Goal: Transaction & Acquisition: Purchase product/service

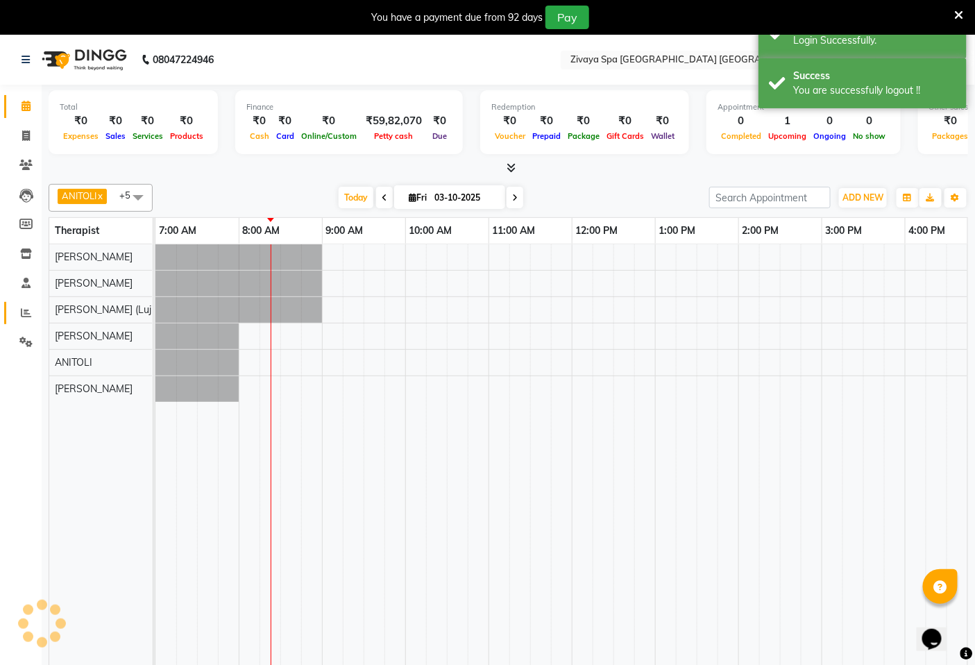
click at [28, 312] on icon at bounding box center [26, 312] width 10 height 10
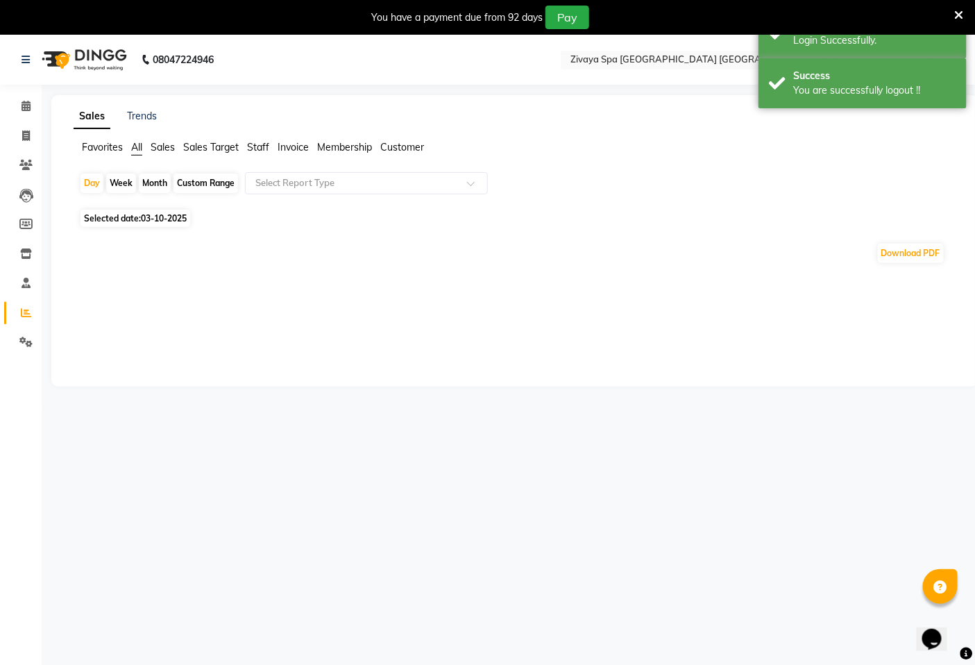
click at [207, 146] on span "Sales Target" at bounding box center [210, 147] width 55 height 12
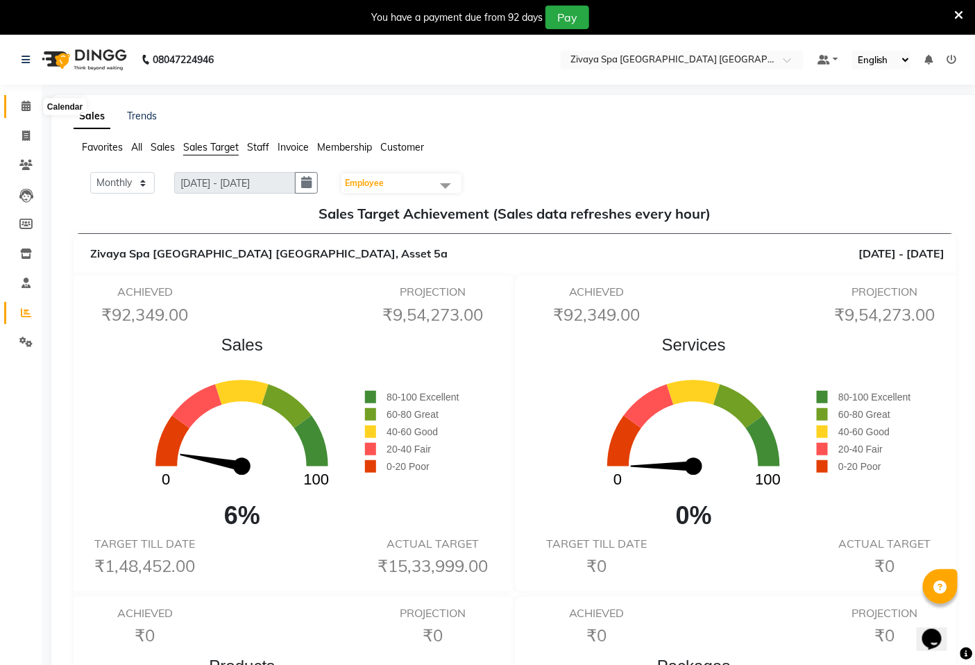
click at [19, 108] on span at bounding box center [26, 107] width 24 height 16
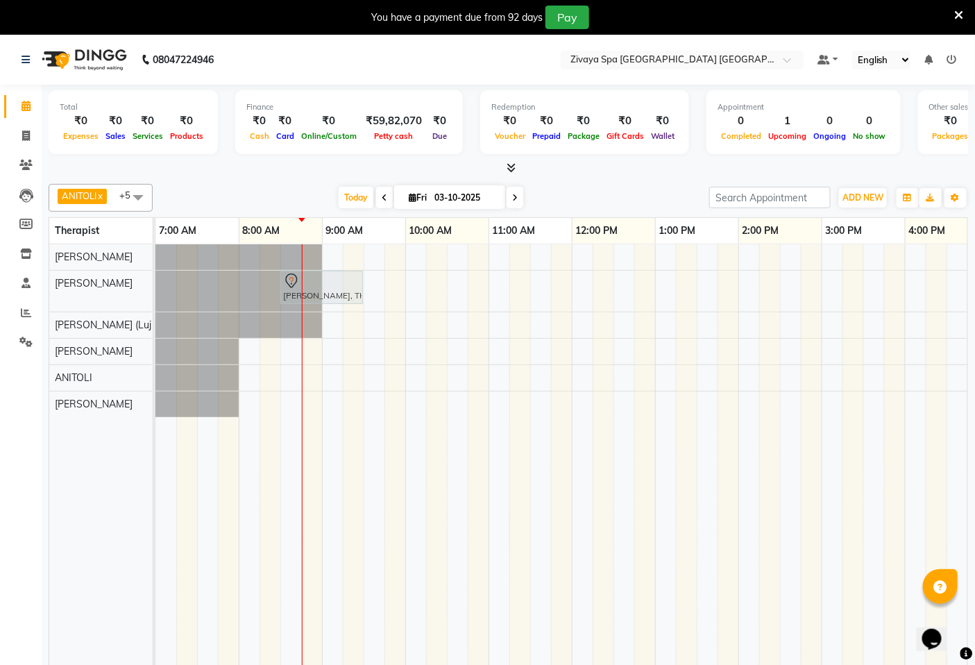
drag, startPoint x: 296, startPoint y: 280, endPoint x: 321, endPoint y: 281, distance: 25.0
click at [155, 281] on div "[PERSON_NAME], TK01, 08:15 AM-09:15 AM, Swedish De-Stress - 60 Mins [PERSON_NAM…" at bounding box center [155, 291] width 0 height 41
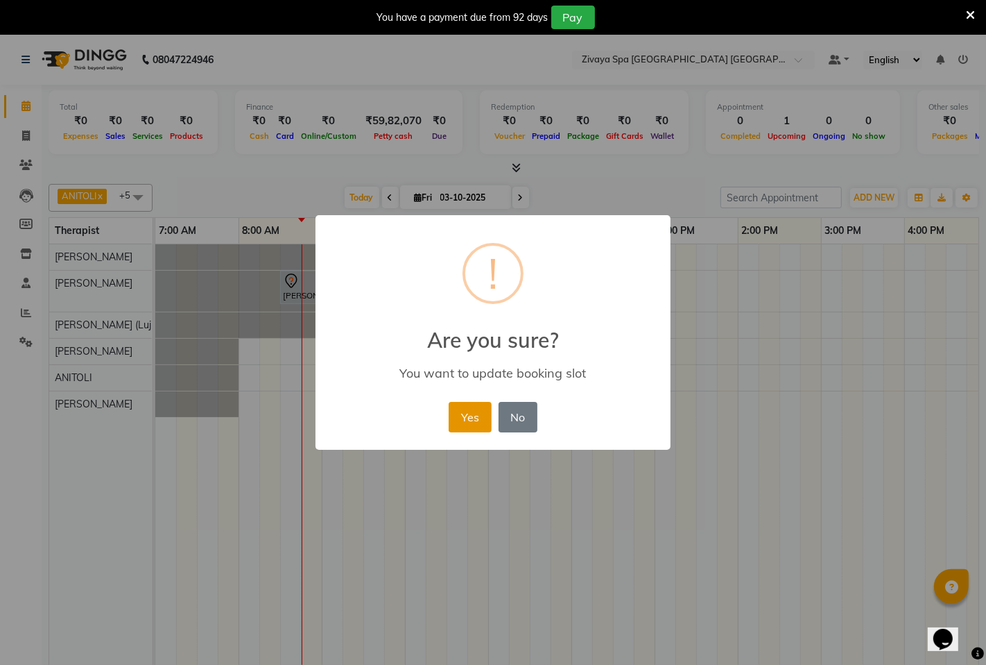
click at [480, 414] on button "Yes" at bounding box center [470, 417] width 42 height 31
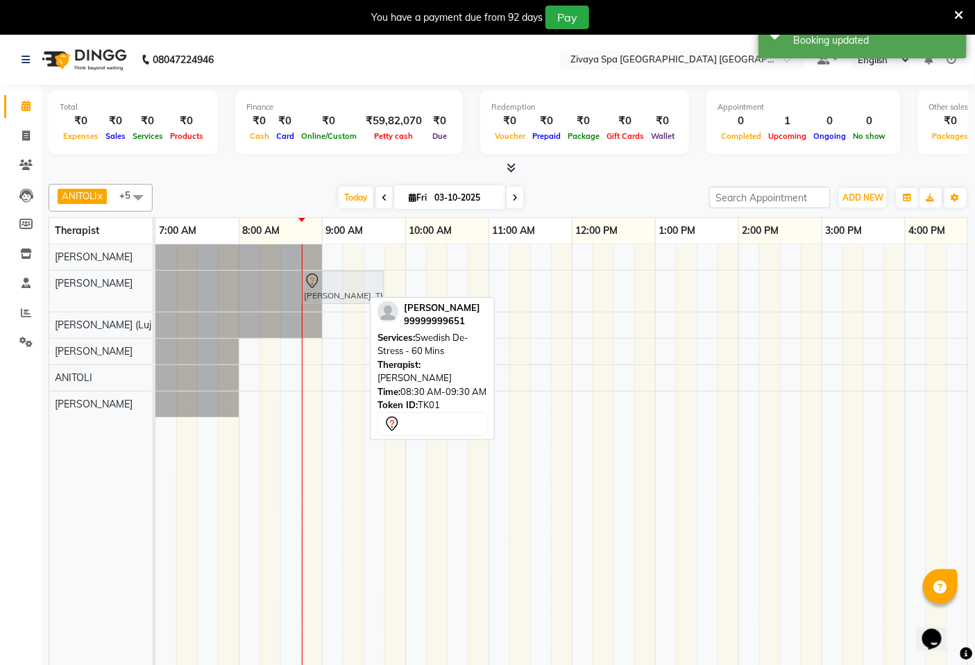
drag, startPoint x: 321, startPoint y: 276, endPoint x: 343, endPoint y: 280, distance: 22.6
click at [155, 280] on div "[PERSON_NAME], TK01, 08:30 AM-09:30 AM, Swedish De-Stress - 60 Mins [PERSON_NAM…" at bounding box center [155, 291] width 0 height 41
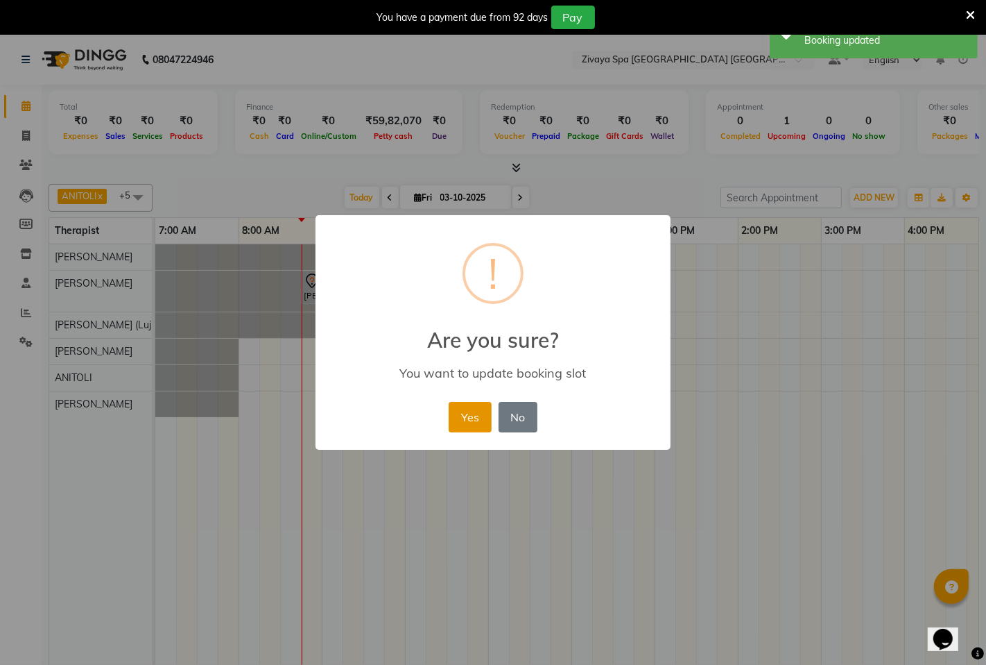
click at [481, 418] on button "Yes" at bounding box center [470, 417] width 42 height 31
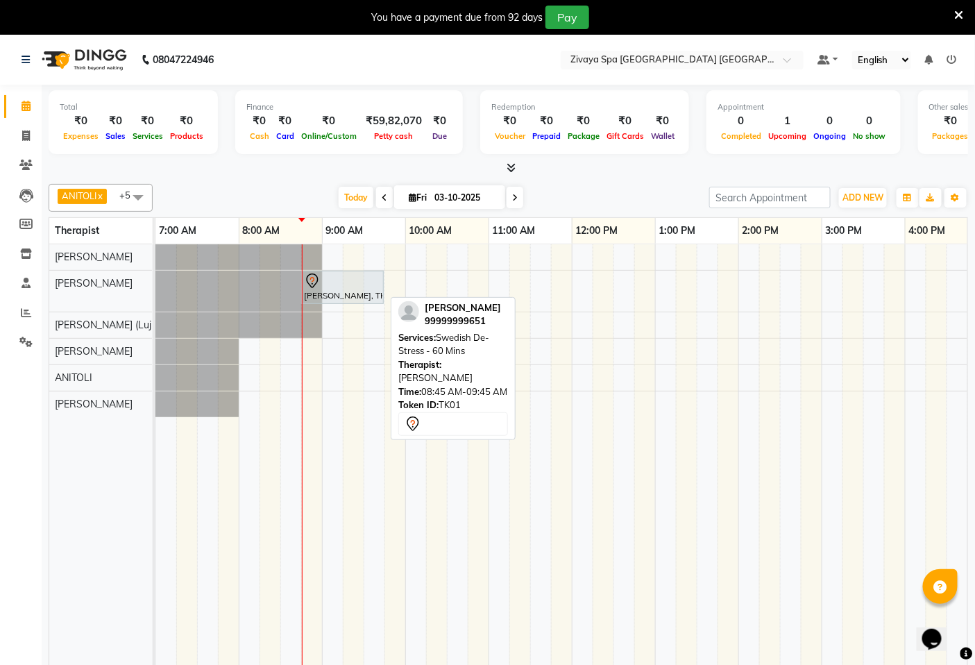
click at [336, 282] on div at bounding box center [342, 281] width 77 height 17
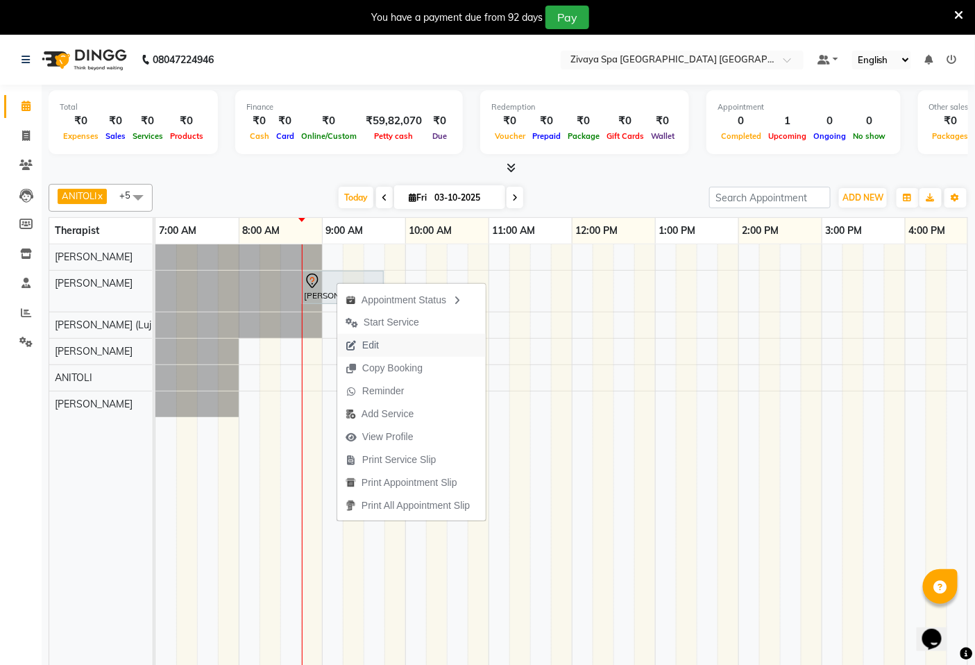
click at [377, 343] on span "Edit" at bounding box center [370, 345] width 17 height 15
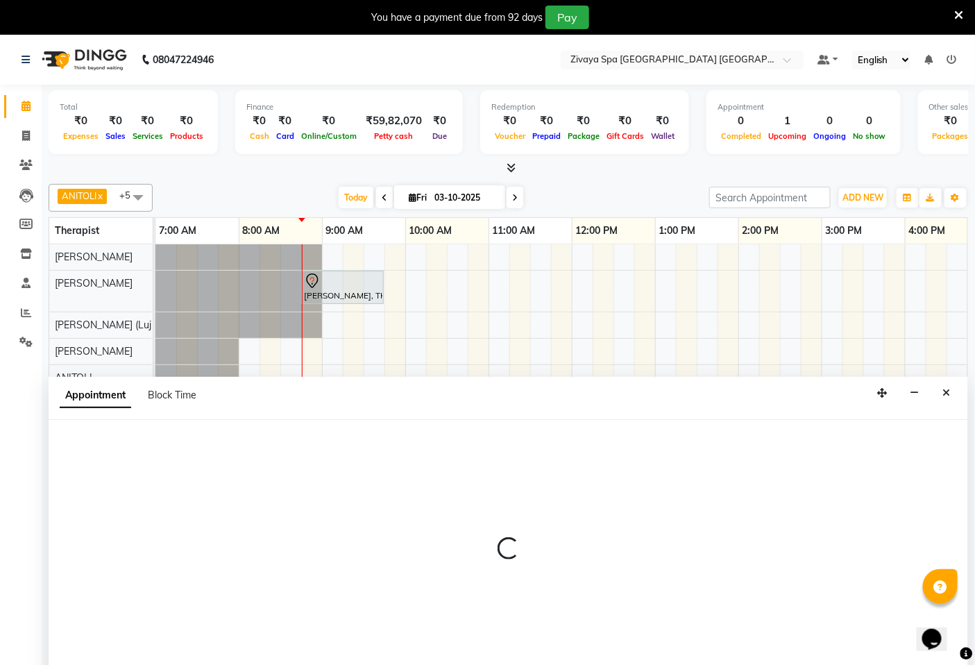
select select "tentative"
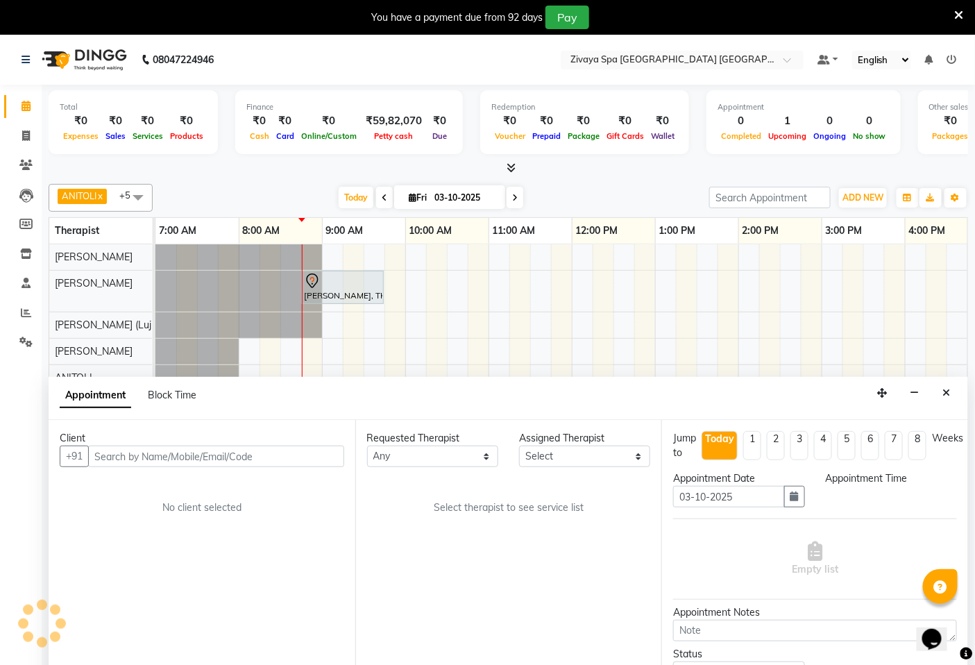
scroll to position [35, 0]
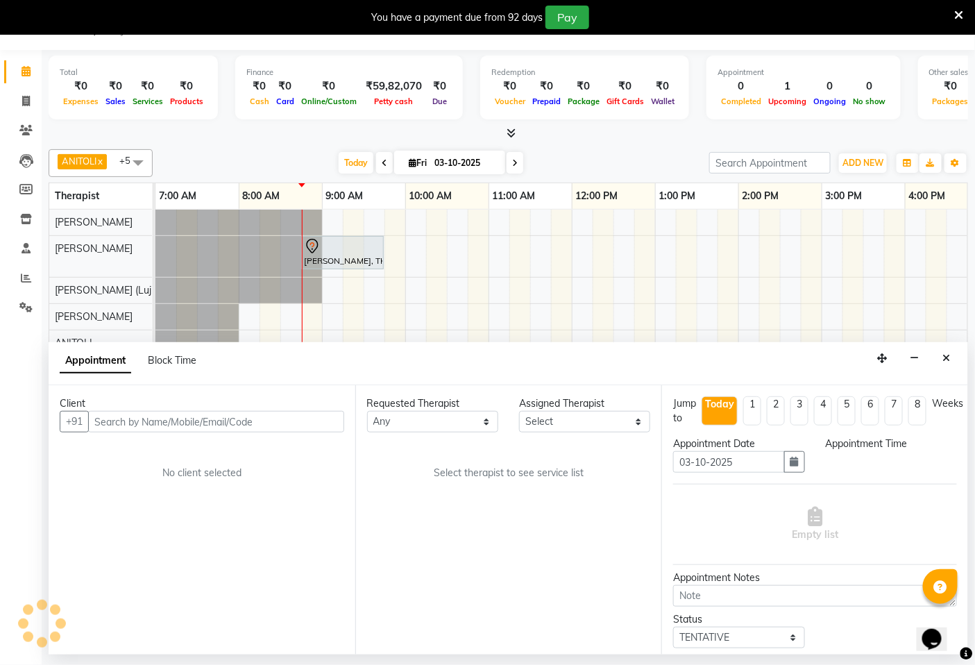
select select "49491"
select select "525"
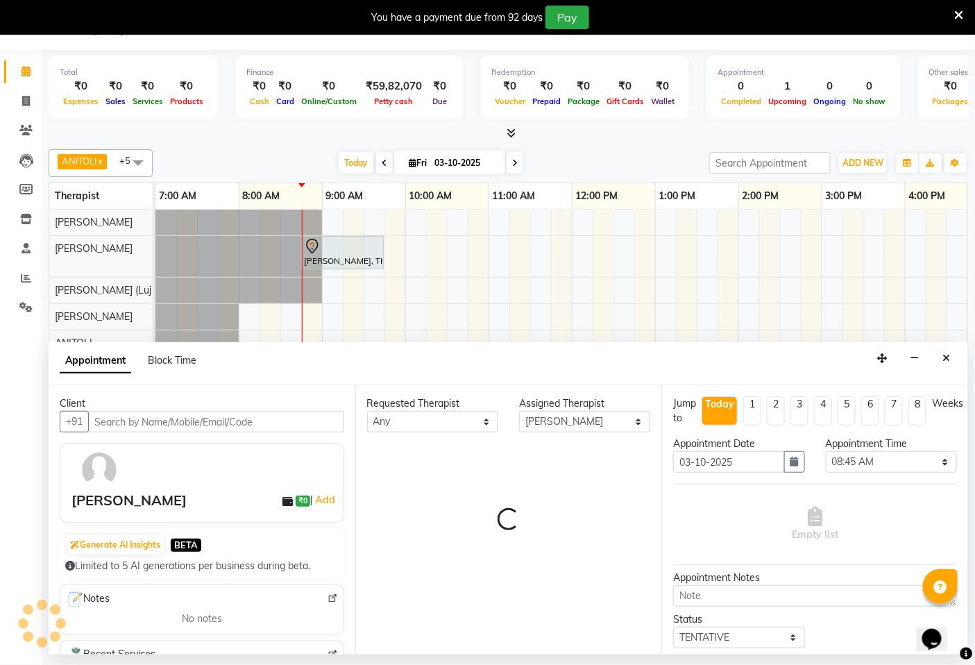
select select "3235"
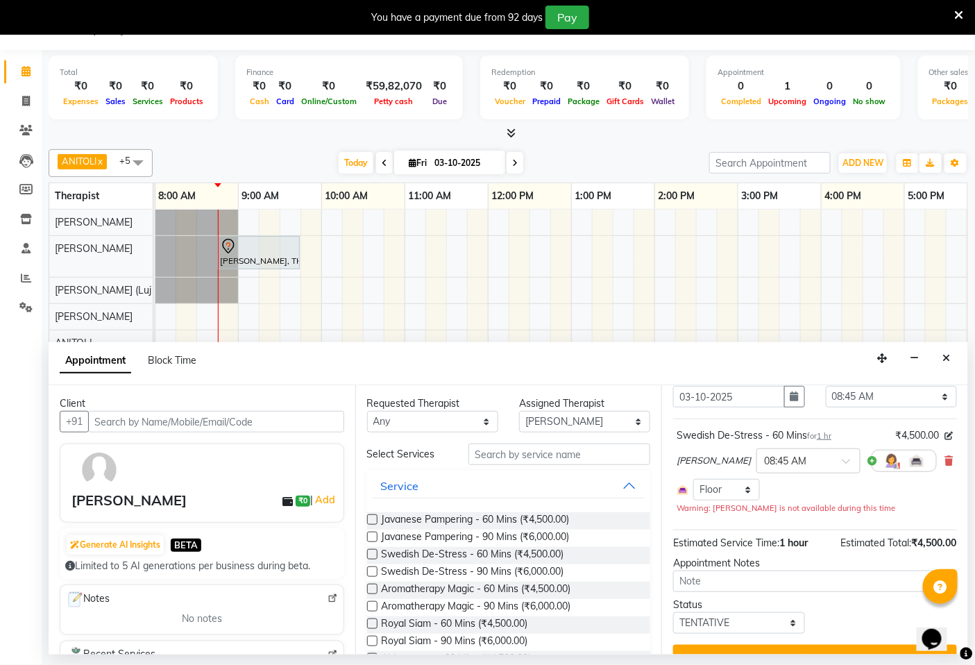
scroll to position [77, 0]
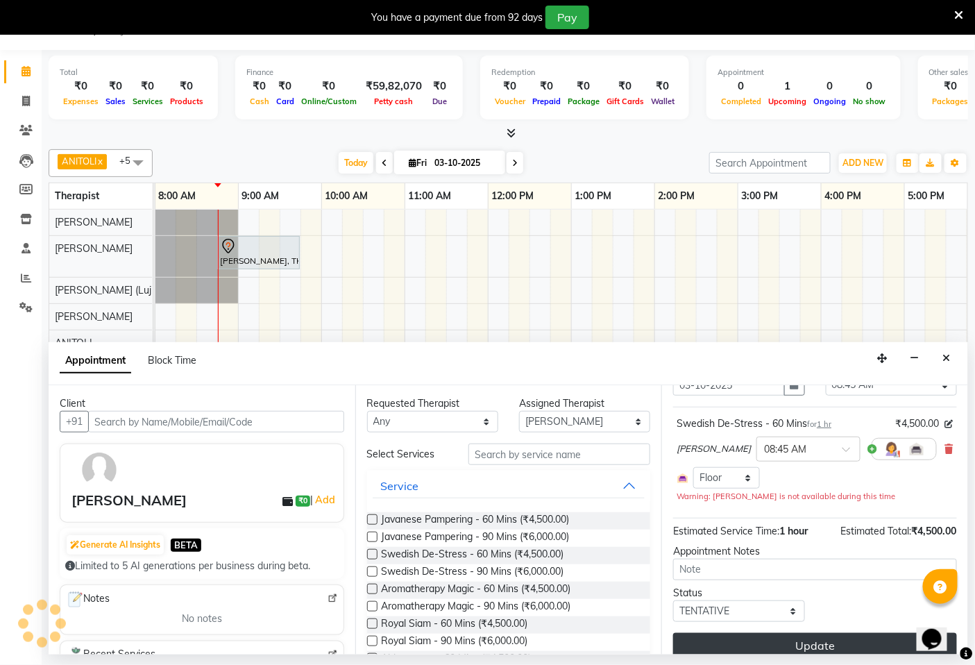
click at [843, 642] on button "Update" at bounding box center [815, 645] width 284 height 25
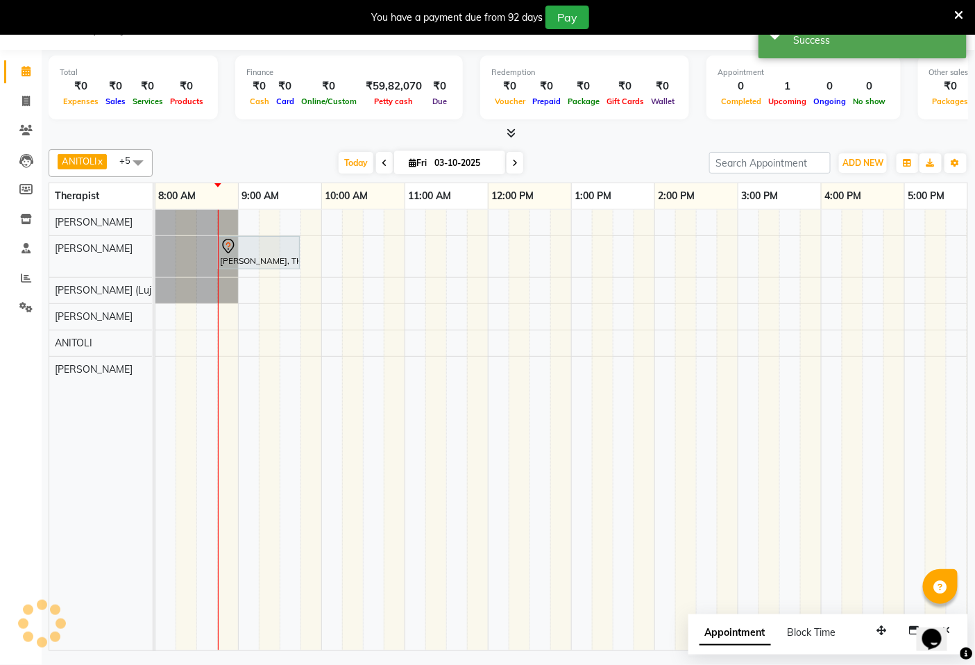
scroll to position [0, 0]
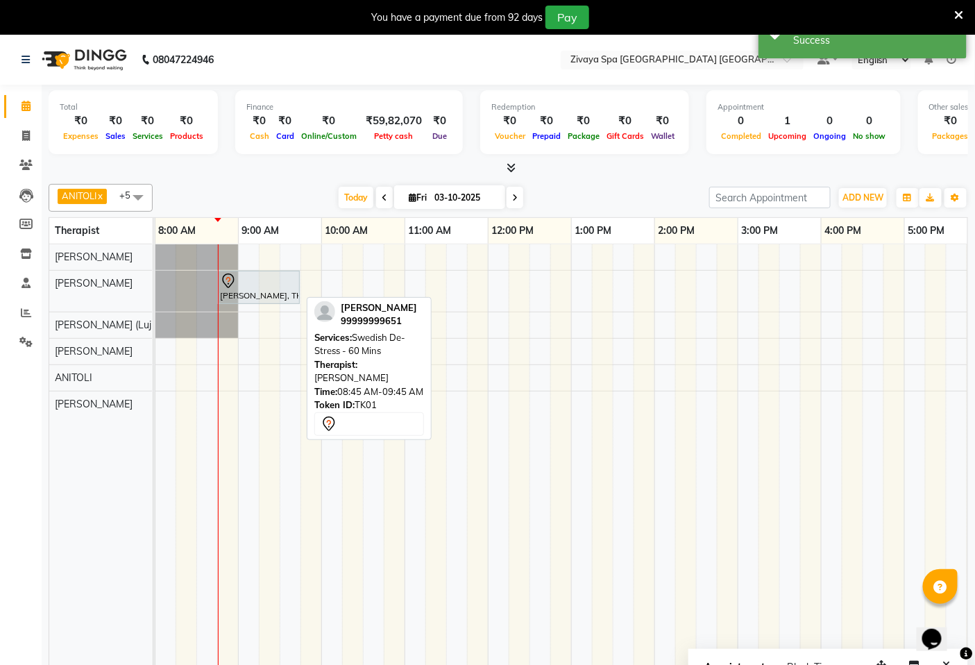
click at [271, 286] on div at bounding box center [258, 281] width 77 height 17
select select "7"
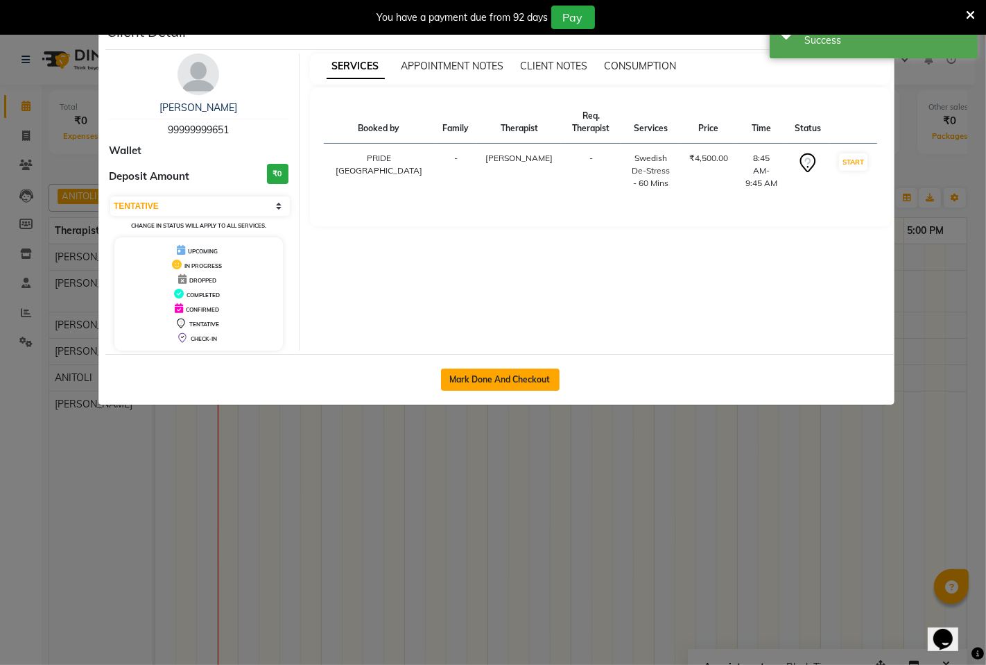
click at [534, 377] on button "Mark Done And Checkout" at bounding box center [500, 379] width 119 height 22
select select "6501"
select select "service"
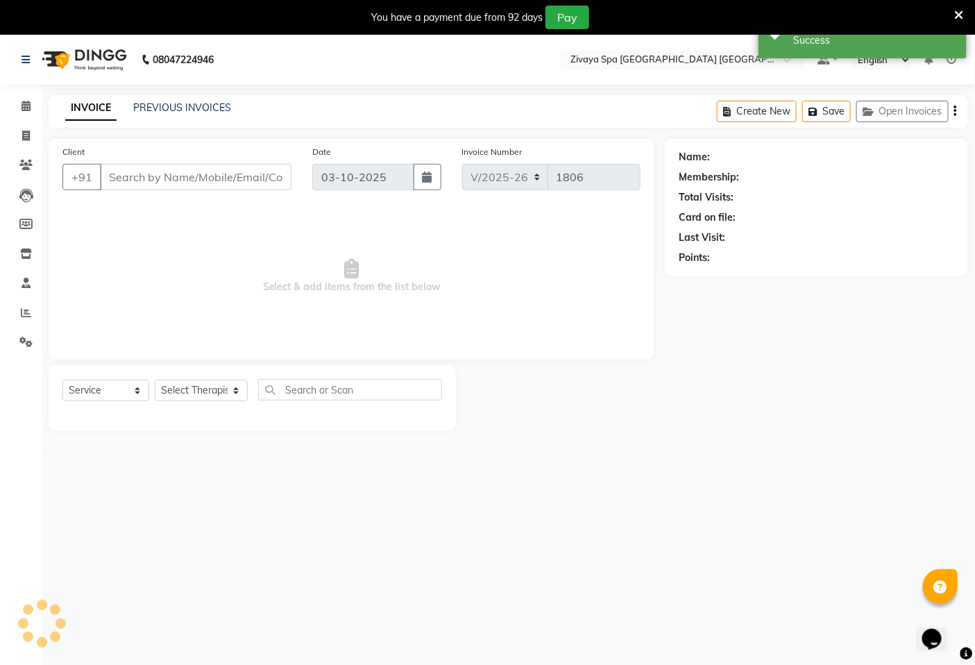
type input "99999999651"
select select "49491"
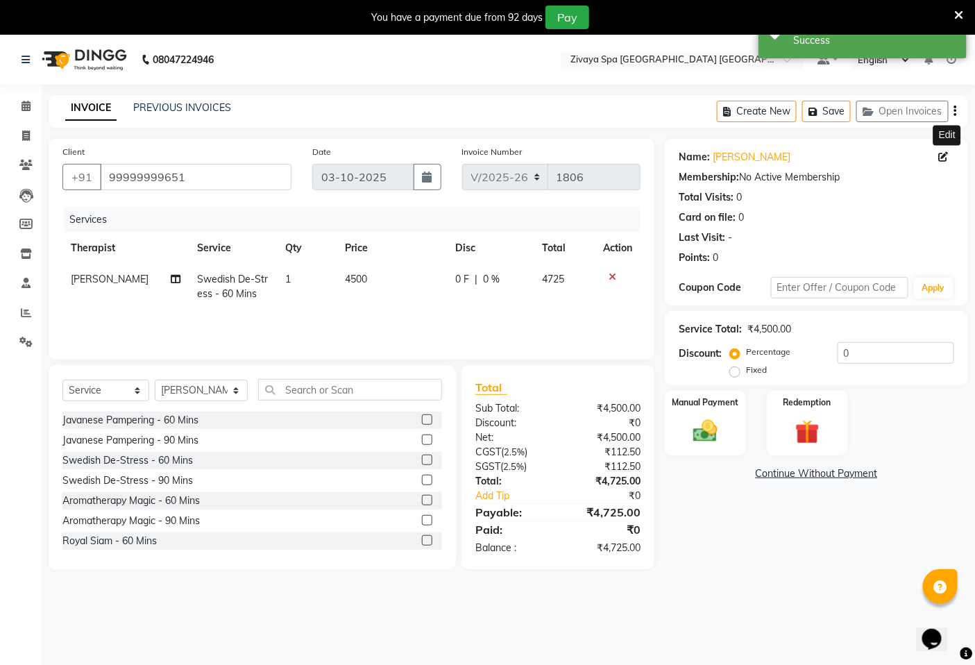
click at [945, 155] on icon at bounding box center [944, 157] width 10 height 10
select select "[DEMOGRAPHIC_DATA]"
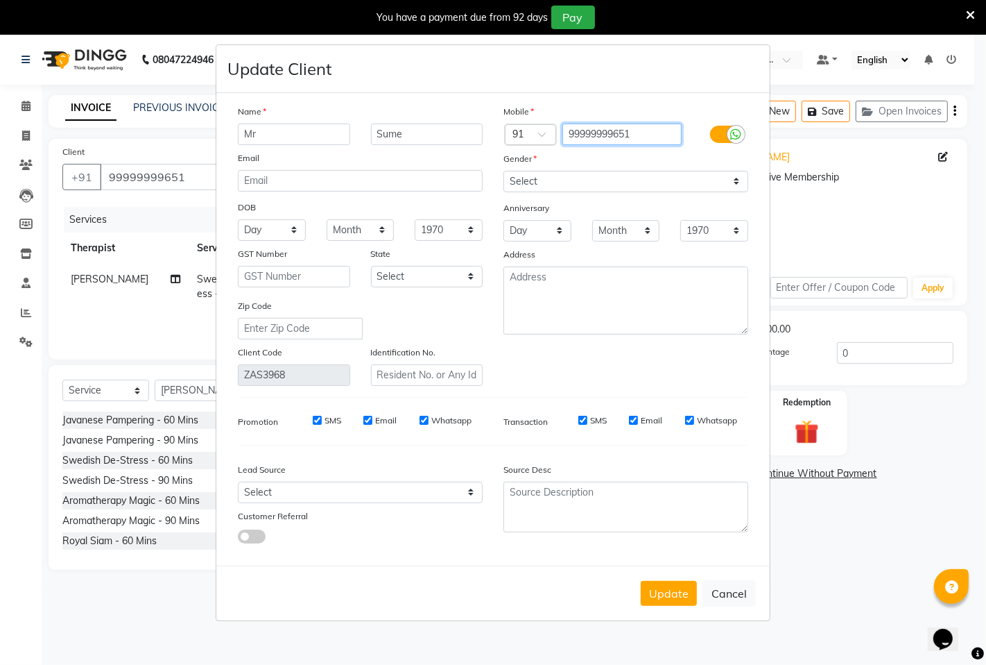
click at [641, 130] on input "99999999651" at bounding box center [623, 134] width 120 height 22
type input "9"
type input "9612777747"
click at [683, 587] on button "Update" at bounding box center [669, 593] width 56 height 25
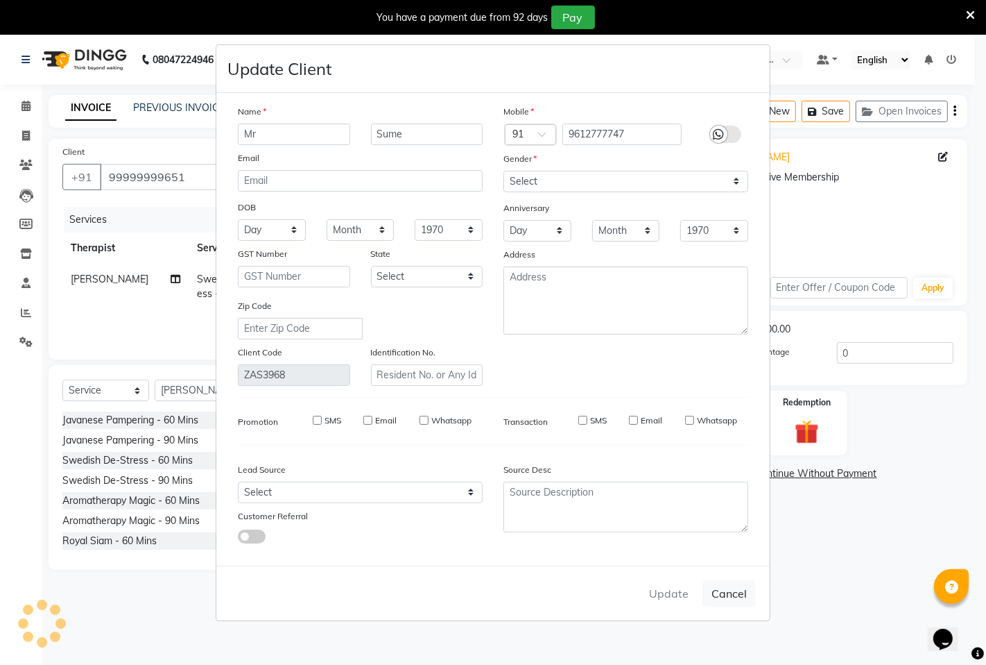
type input "9612777747"
select select
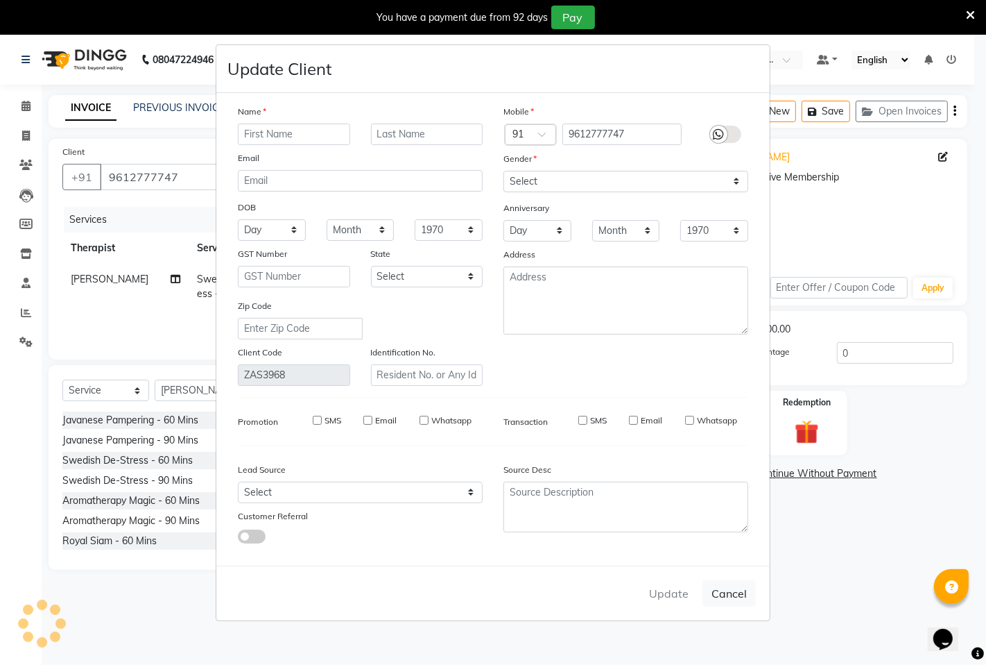
select select
checkbox input "false"
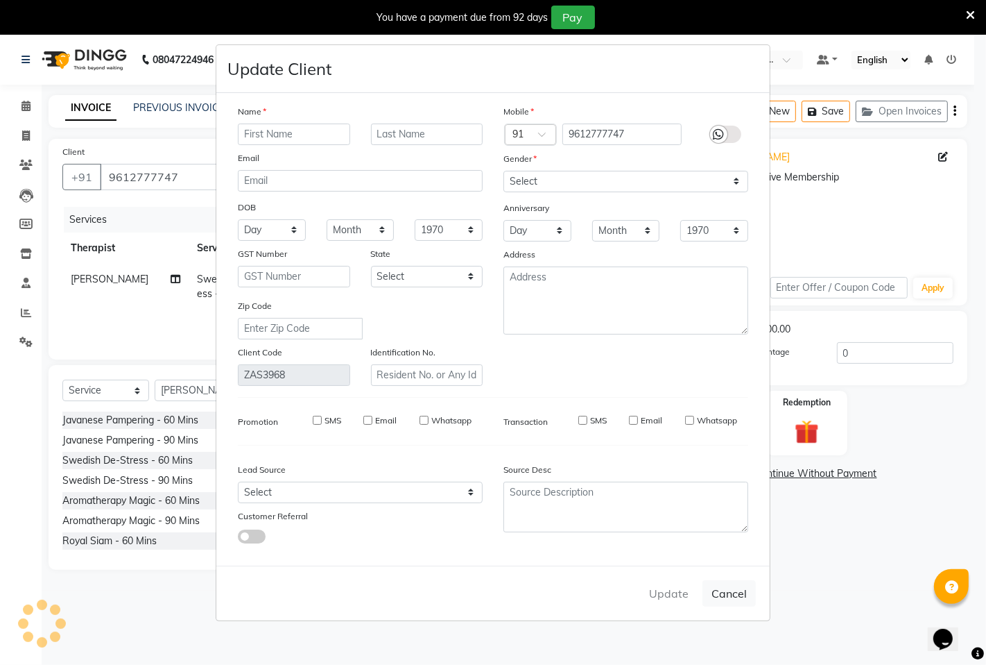
checkbox input "false"
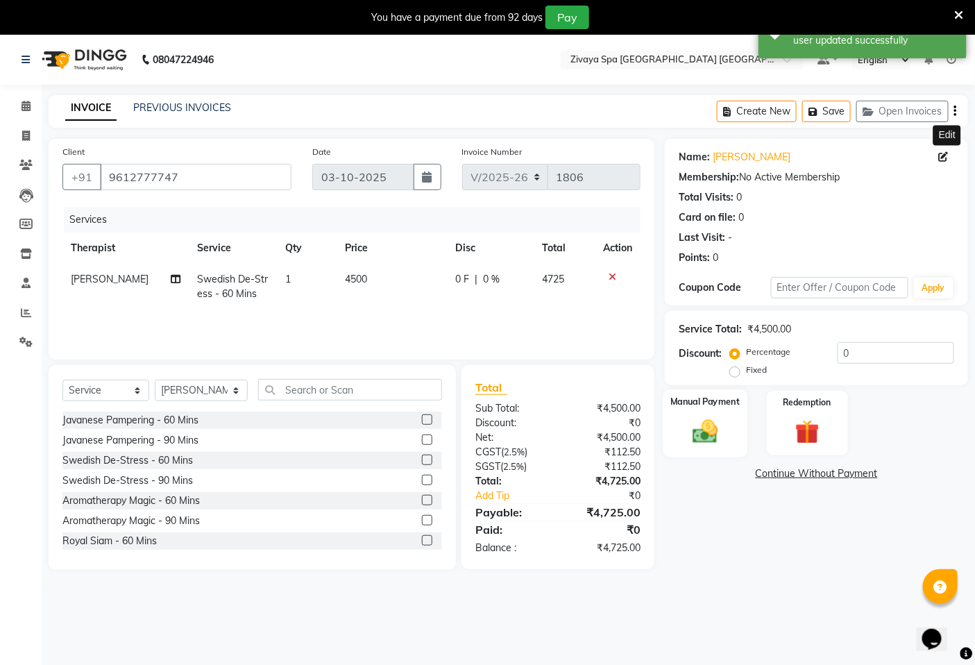
click at [714, 420] on img at bounding box center [706, 430] width 42 height 29
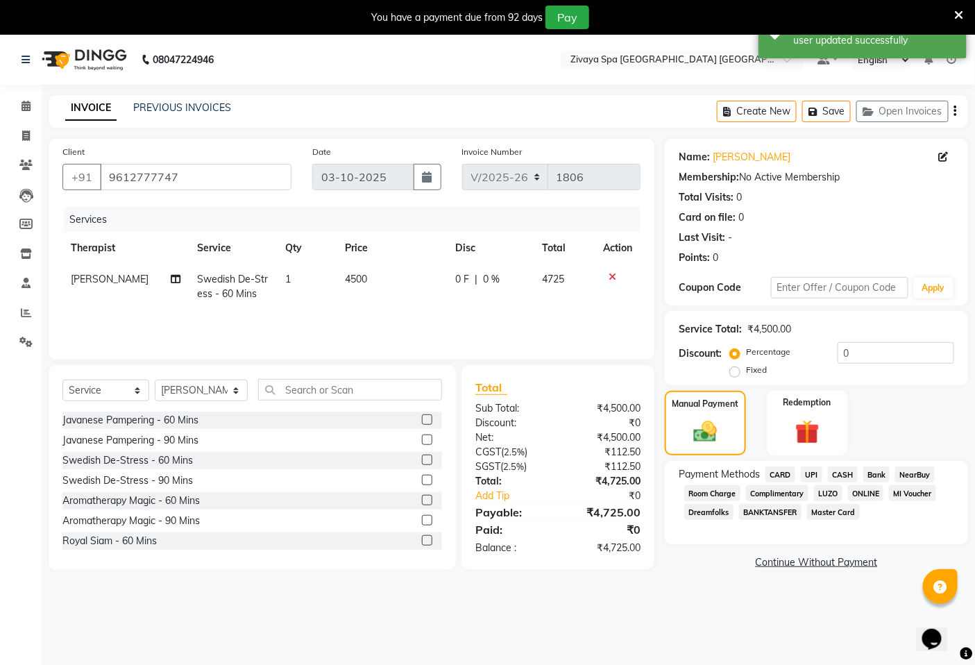
click at [809, 473] on span "UPI" at bounding box center [811, 474] width 22 height 16
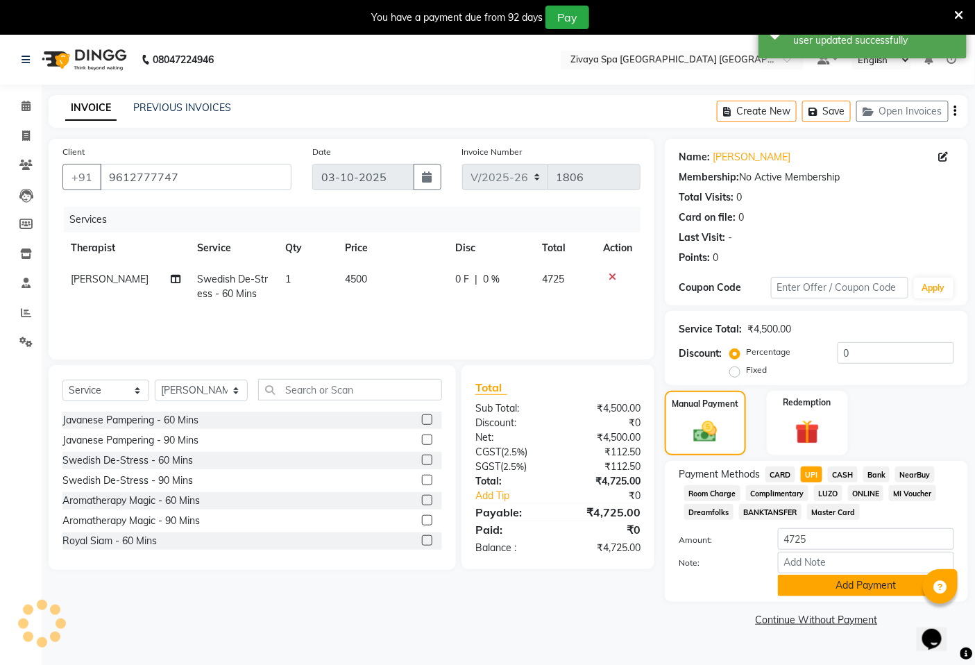
click at [857, 584] on button "Add Payment" at bounding box center [866, 585] width 176 height 22
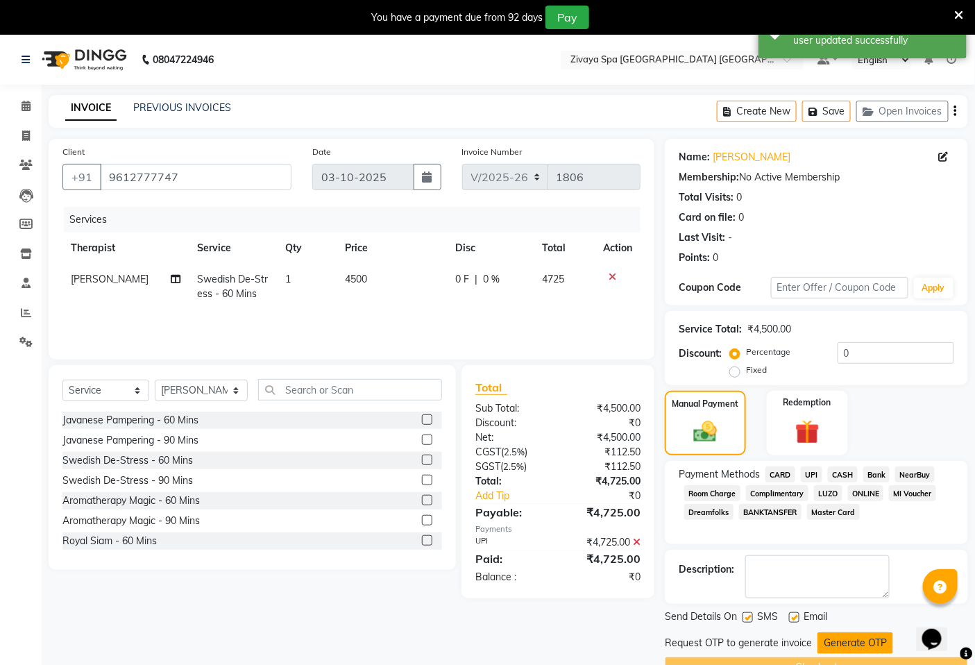
click at [850, 639] on button "Generate OTP" at bounding box center [855, 643] width 76 height 22
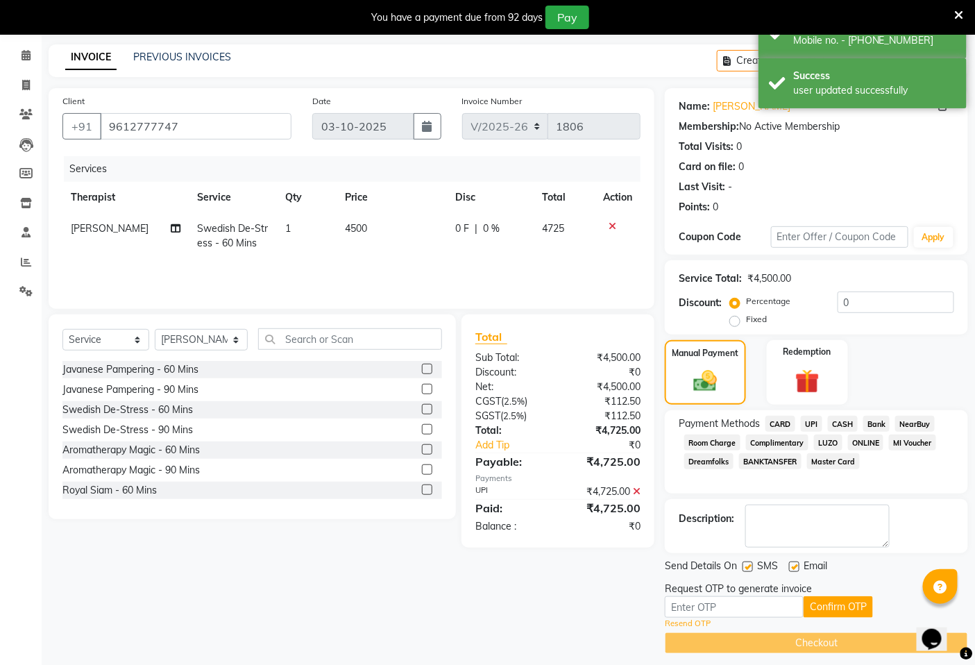
scroll to position [60, 0]
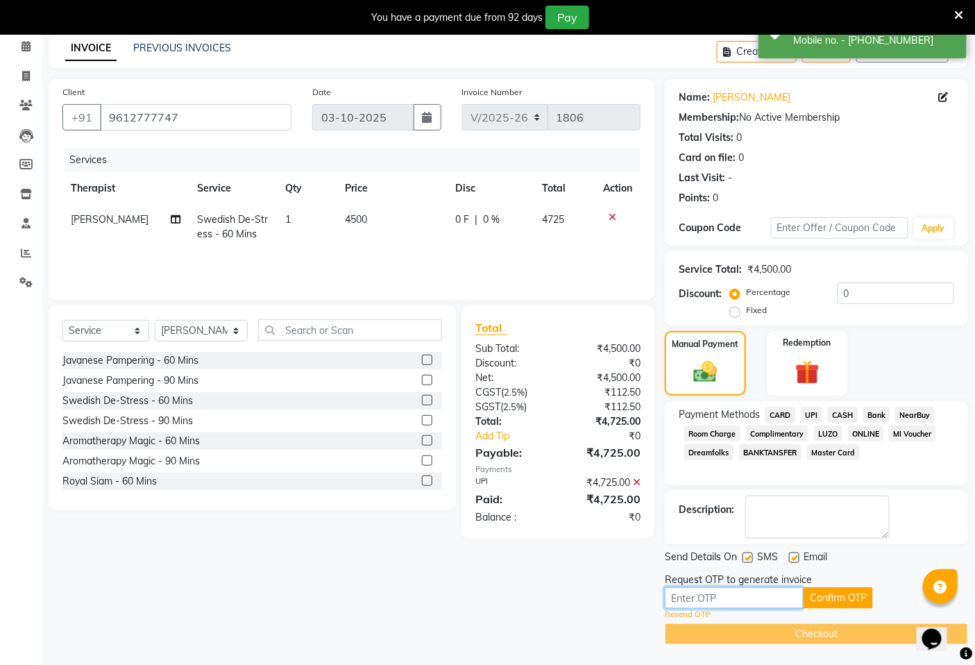
click at [771, 603] on input "text" at bounding box center [734, 598] width 139 height 22
type input "6661"
click at [837, 598] on button "Confirm OTP" at bounding box center [837, 598] width 69 height 22
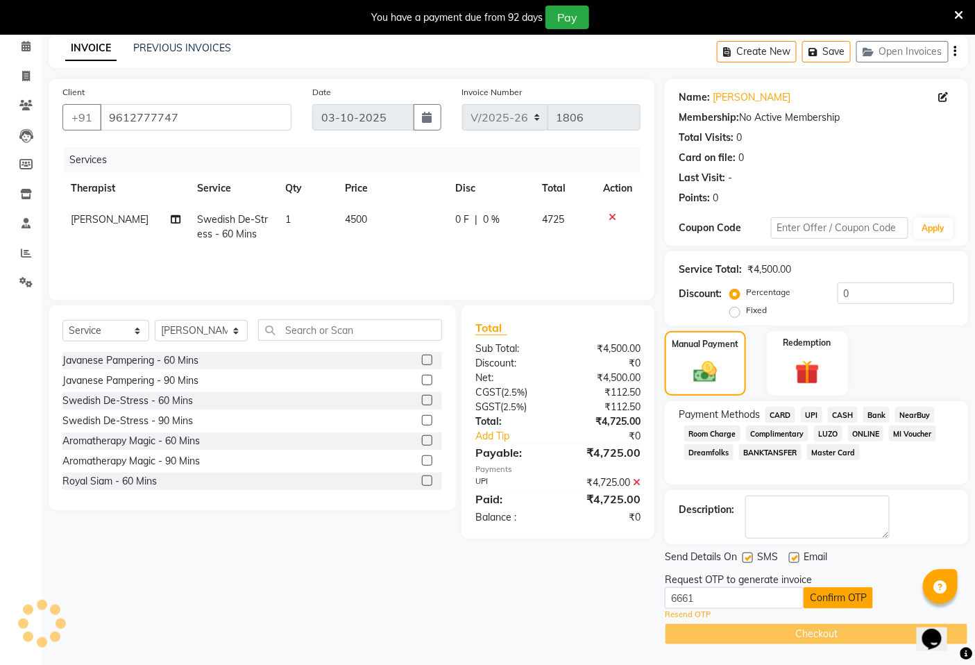
scroll to position [35, 0]
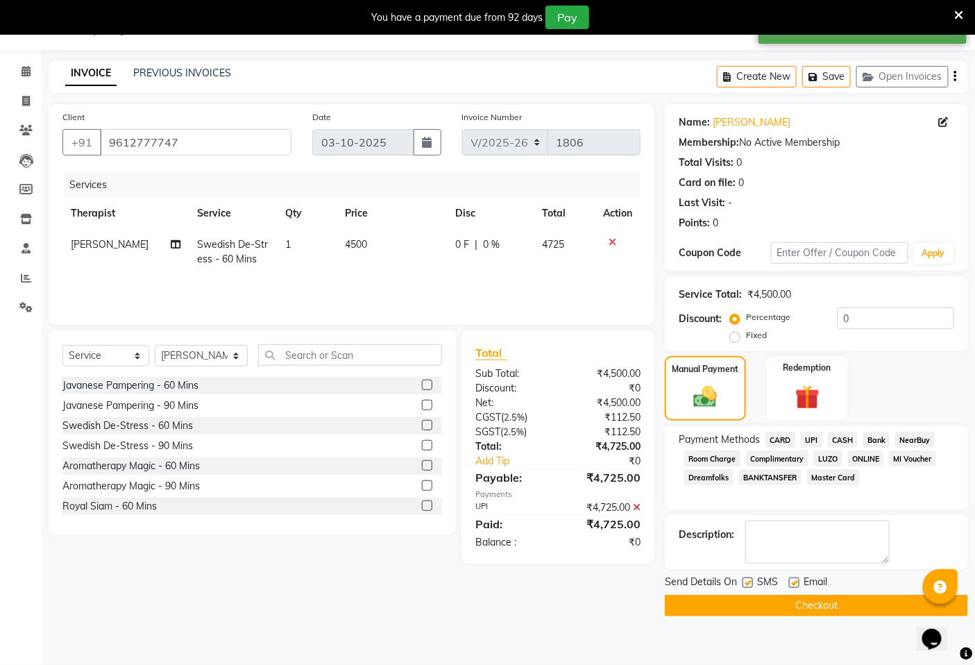
click at [838, 604] on button "Checkout" at bounding box center [816, 605] width 303 height 22
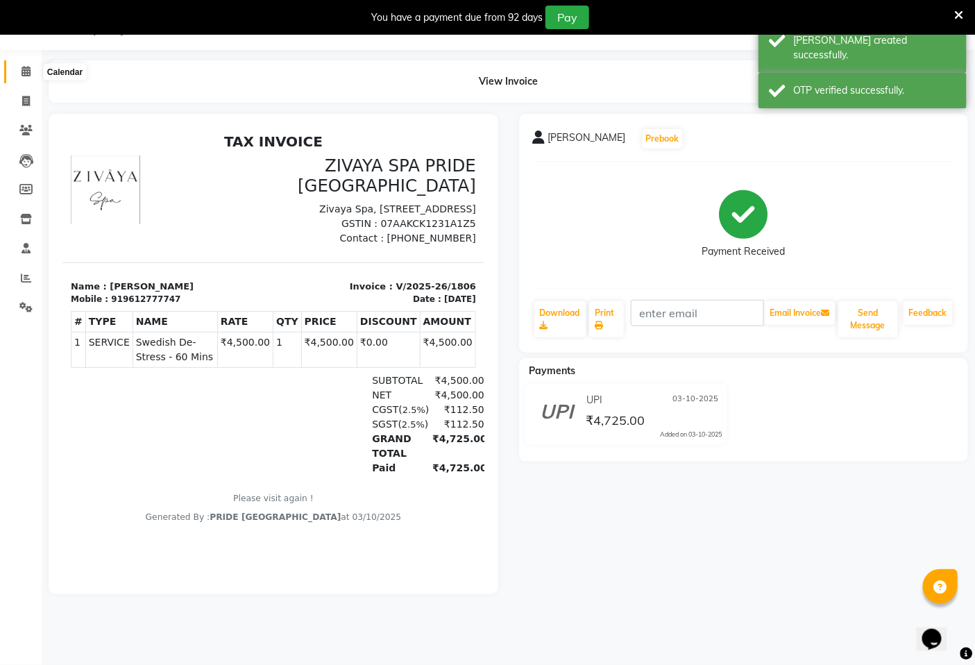
click at [26, 76] on icon at bounding box center [26, 71] width 9 height 10
